Goal: Task Accomplishment & Management: Manage account settings

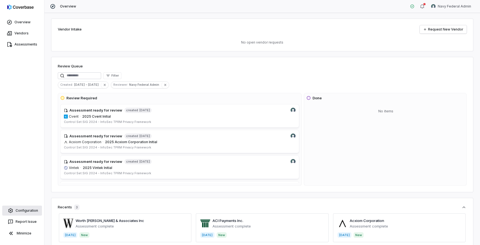
click at [26, 212] on link "Configuration" at bounding box center [22, 211] width 40 height 10
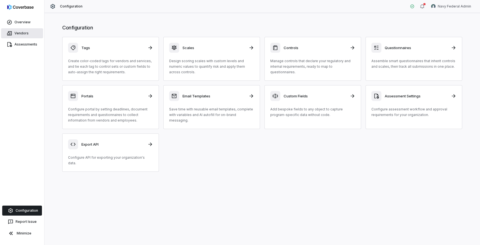
click at [27, 29] on link "Vendors" at bounding box center [22, 33] width 42 height 10
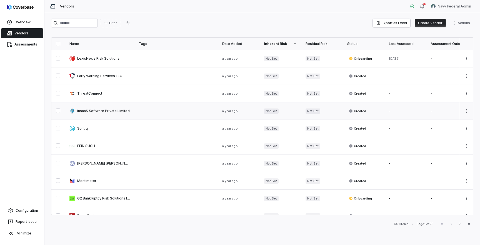
click at [103, 110] on link at bounding box center [99, 111] width 69 height 17
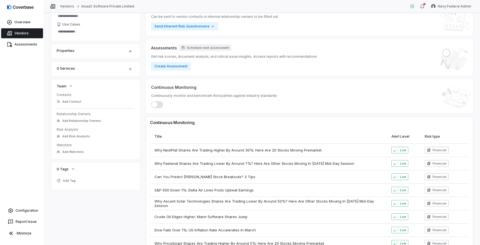
scroll to position [93, 0]
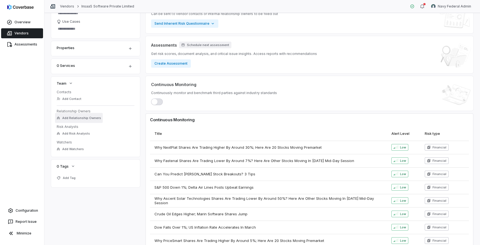
click at [85, 118] on span "Add Relationship Owners" at bounding box center [81, 118] width 39 height 4
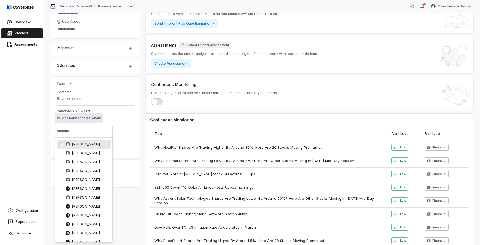
scroll to position [137, 0]
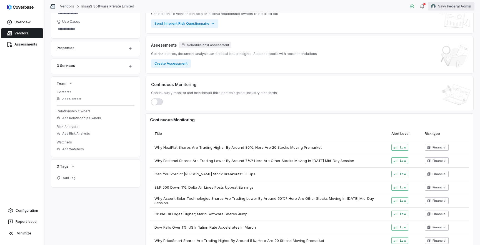
click at [451, 8] on html "**********" at bounding box center [240, 122] width 480 height 245
click at [449, 29] on div "Organization" at bounding box center [451, 28] width 43 height 9
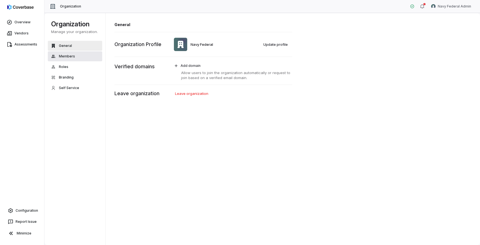
click at [67, 59] on button "Members" at bounding box center [75, 56] width 54 height 10
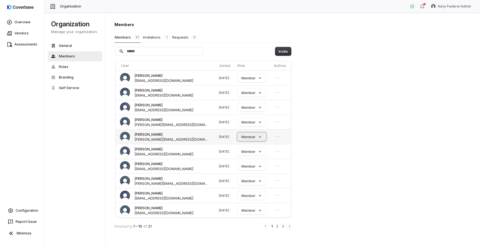
click at [259, 135] on button "Member" at bounding box center [252, 137] width 29 height 8
click at [444, 8] on html "Overview Vendors Assessments Configuration Report Issue Minimize Organization N…" at bounding box center [240, 122] width 480 height 245
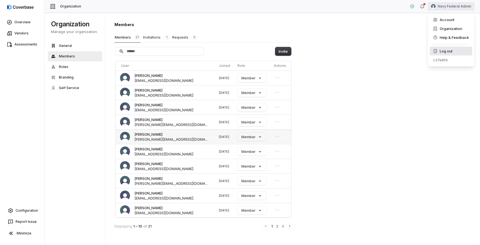
click at [440, 49] on div "Log out" at bounding box center [451, 51] width 43 height 9
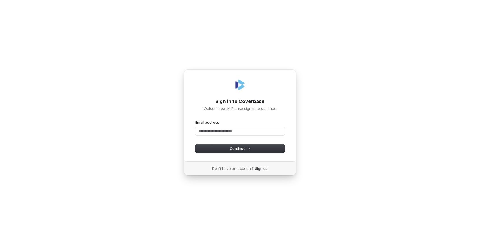
type input "*"
click at [0, 245] on com-1password-button at bounding box center [0, 245] width 0 height 0
type input "**********"
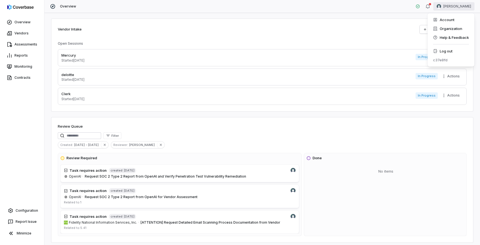
click at [460, 6] on html "Overview Vendors Assessments Reports Monitoring Contracts Configuration Report …" at bounding box center [240, 122] width 480 height 245
click at [459, 6] on html "Overview Vendors Assessments Reports Monitoring Contracts Configuration Report …" at bounding box center [240, 122] width 480 height 245
click at [455, 7] on html "Overview Vendors Assessments Reports Monitoring Contracts Configuration Report …" at bounding box center [240, 122] width 480 height 245
click at [450, 26] on div "Organization" at bounding box center [451, 28] width 43 height 9
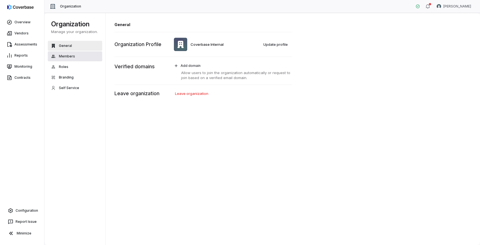
click at [62, 54] on button "Members" at bounding box center [75, 56] width 54 height 10
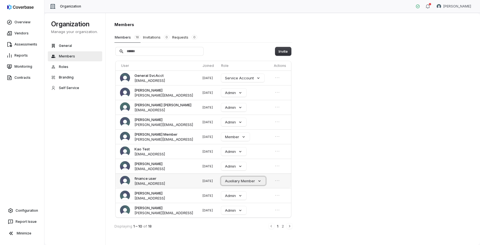
click at [262, 182] on button "Auxiliary Member" at bounding box center [243, 181] width 44 height 8
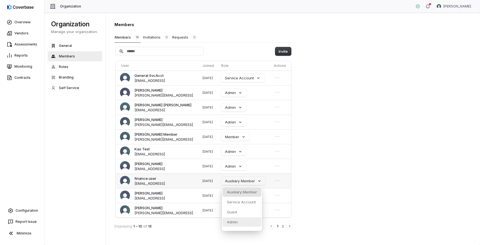
scroll to position [6, 0]
click at [241, 225] on p "Member" at bounding box center [234, 225] width 14 height 5
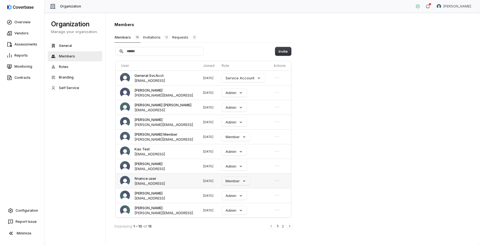
click at [328, 198] on div "Members Members 18 Invitations 0 Requests 0 Invite User Joined Role Actions Gen…" at bounding box center [293, 129] width 375 height 233
click at [244, 183] on button "Member" at bounding box center [236, 181] width 29 height 8
click at [246, 192] on p "Auxiliary Member" at bounding box center [243, 192] width 30 height 5
click at [381, 167] on div "Members Members 18 Invitations 0 Requests 0 Invite User Joined Role Actions Gen…" at bounding box center [293, 129] width 375 height 233
